Goal: Contribute content: Add original content to the website for others to see

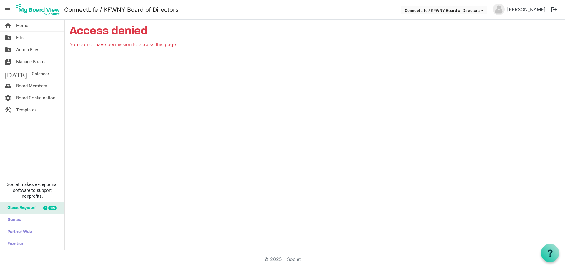
click at [44, 10] on img at bounding box center [37, 9] width 47 height 15
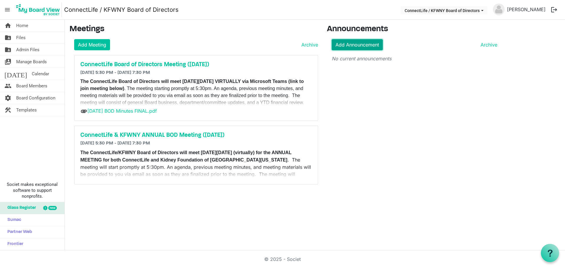
click at [358, 46] on link "Add Announcement" at bounding box center [356, 44] width 51 height 11
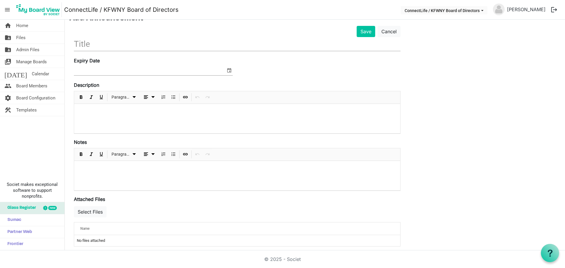
scroll to position [35, 0]
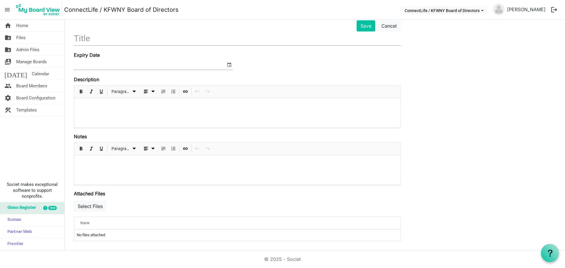
click at [87, 38] on input "text" at bounding box center [237, 38] width 326 height 14
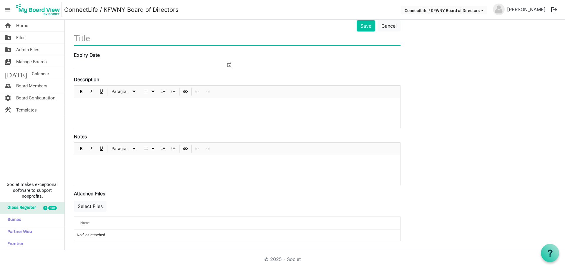
paste input "BOD Update June 2025"
type input "BOD Update June 2025"
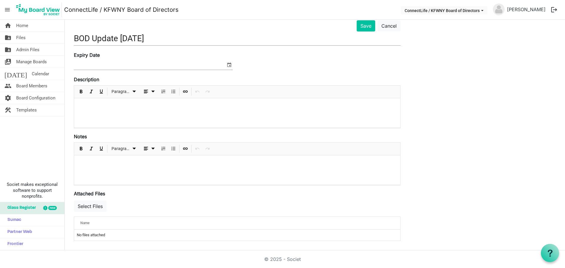
click at [93, 102] on div at bounding box center [237, 112] width 326 height 29
click at [105, 161] on p at bounding box center [237, 163] width 316 height 6
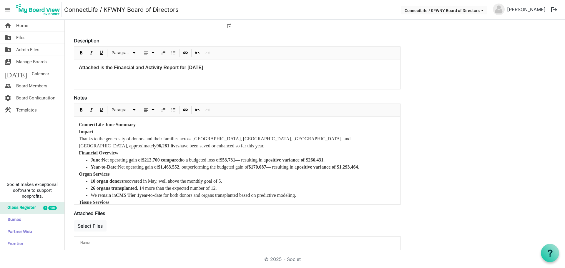
scroll to position [94, 0]
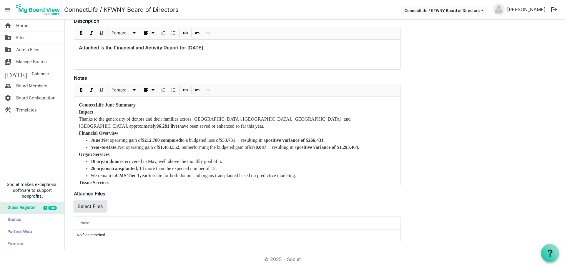
click at [99, 206] on button "Select Files" at bounding box center [90, 206] width 33 height 11
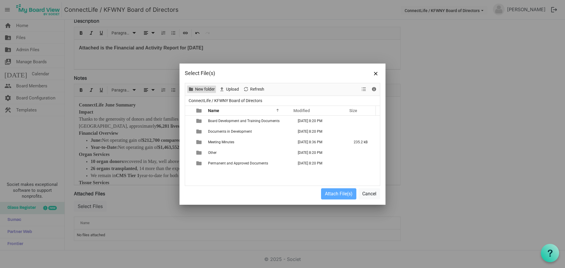
click at [209, 89] on span "New folder" at bounding box center [204, 89] width 21 height 7
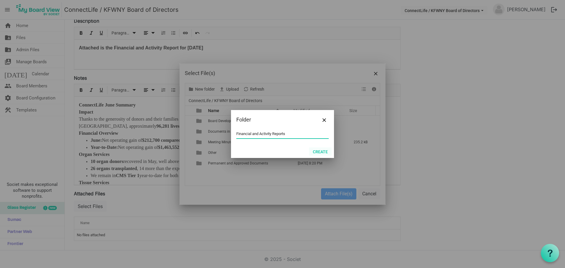
type input "Financial and Activity Reports"
click at [319, 151] on button "Create" at bounding box center [320, 151] width 23 height 8
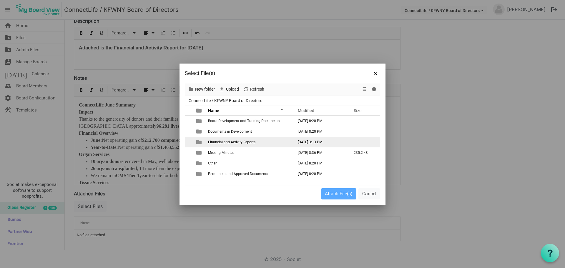
click at [236, 141] on span "Financial and Activity Reports" at bounding box center [231, 142] width 47 height 4
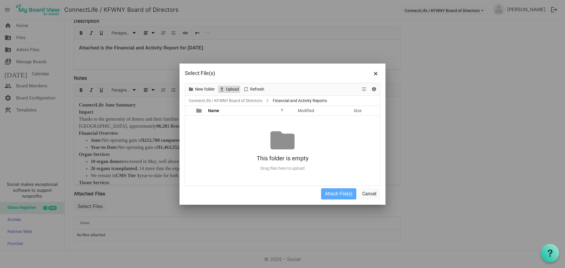
click at [232, 89] on span "Upload" at bounding box center [232, 89] width 14 height 7
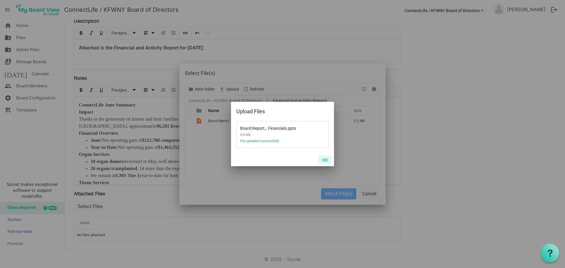
click at [325, 159] on button "OK" at bounding box center [324, 160] width 13 height 8
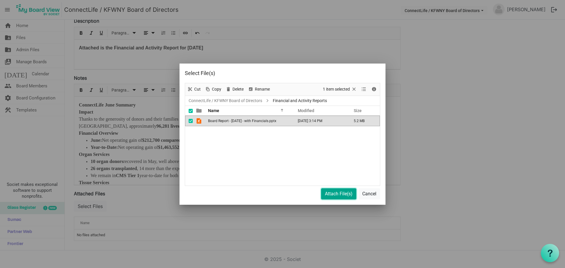
click at [331, 193] on button "Attach File(s)" at bounding box center [338, 193] width 35 height 11
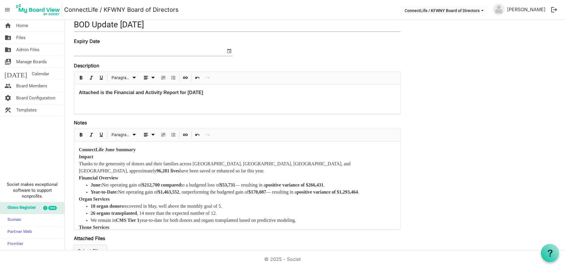
scroll to position [0, 0]
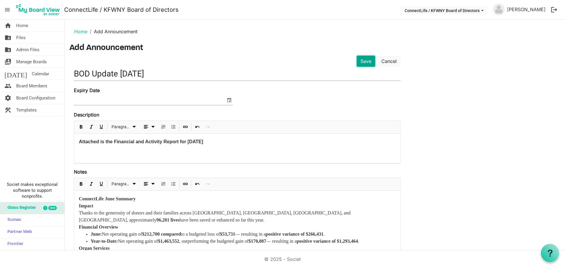
click at [364, 62] on button "Save" at bounding box center [365, 61] width 19 height 11
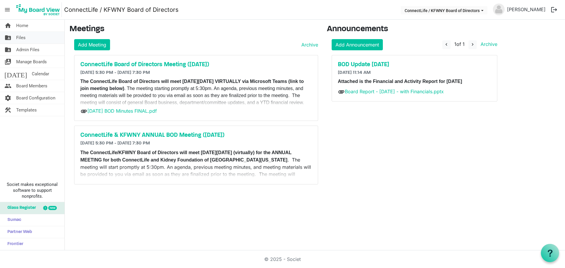
click at [21, 38] on span "Files" at bounding box center [20, 38] width 9 height 12
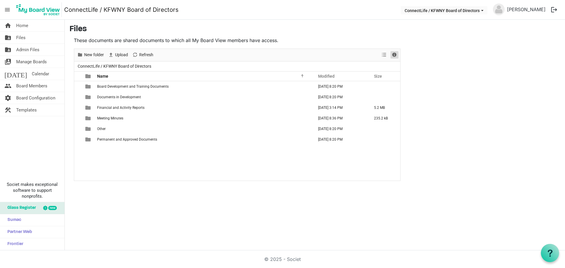
click at [394, 55] on span "Details" at bounding box center [394, 54] width 7 height 7
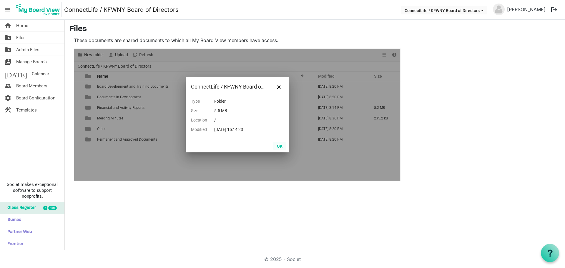
click at [280, 147] on button "OK" at bounding box center [279, 146] width 13 height 8
